Goal: Find specific page/section: Find specific page/section

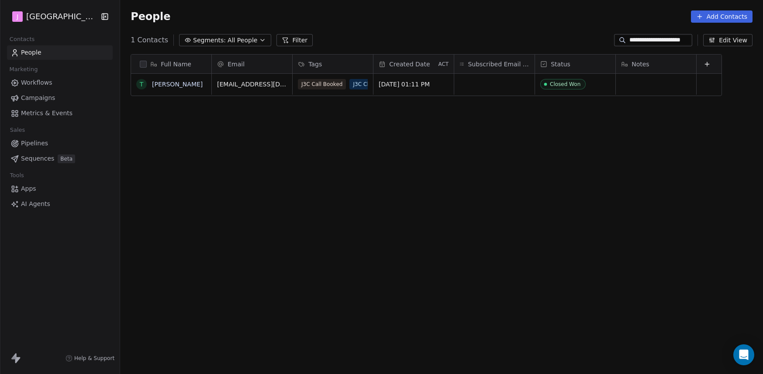
scroll to position [323, 639]
click at [46, 142] on span "Pipelines" at bounding box center [34, 143] width 27 height 9
